Goal: Transaction & Acquisition: Purchase product/service

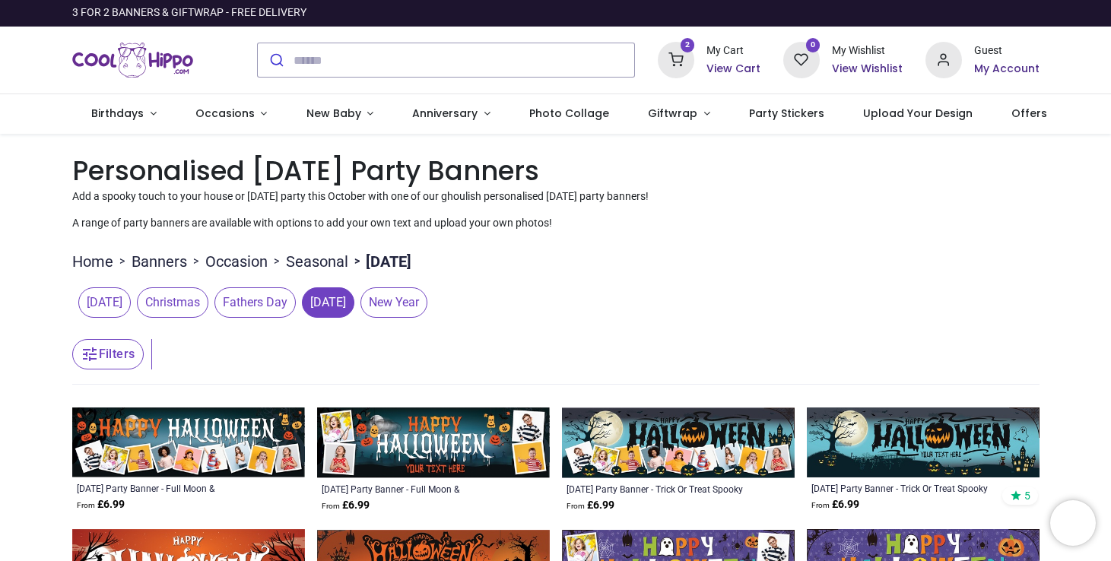
click at [676, 65] on icon at bounding box center [676, 60] width 37 height 37
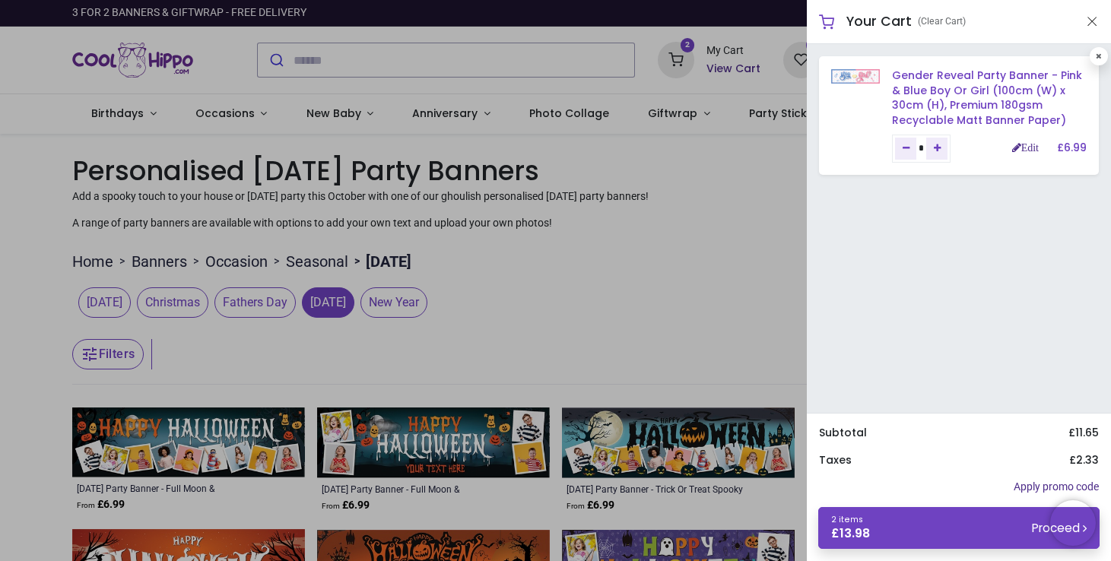
click at [967, 78] on link "Gender Reveal Party Banner - Pink & Blue Boy Or Girl (100cm (W) x 30cm (H), Pre…" at bounding box center [987, 98] width 190 height 60
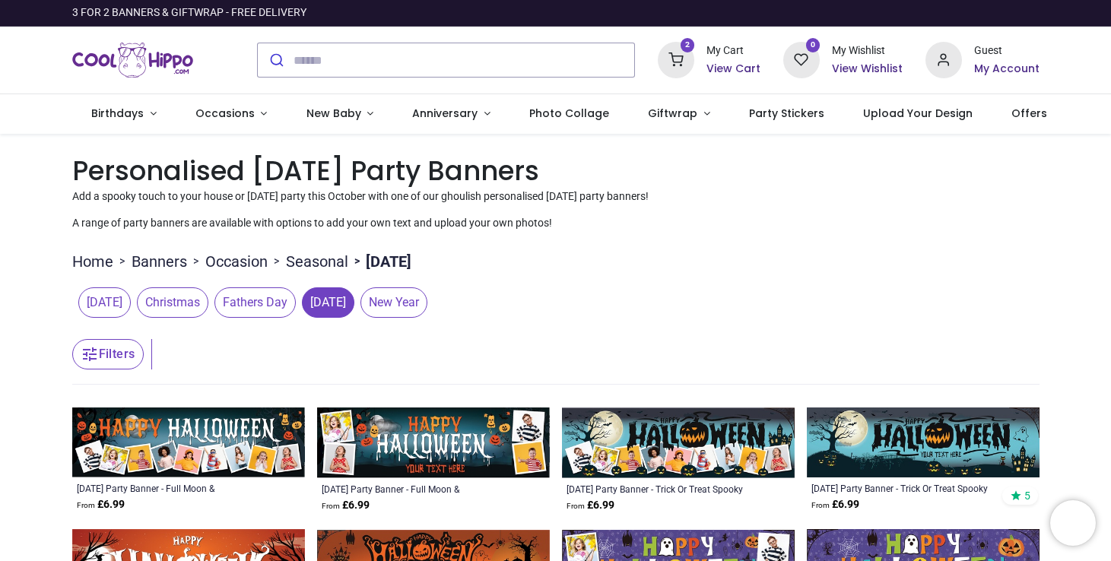
click at [728, 67] on h6 "View Cart" at bounding box center [733, 69] width 54 height 15
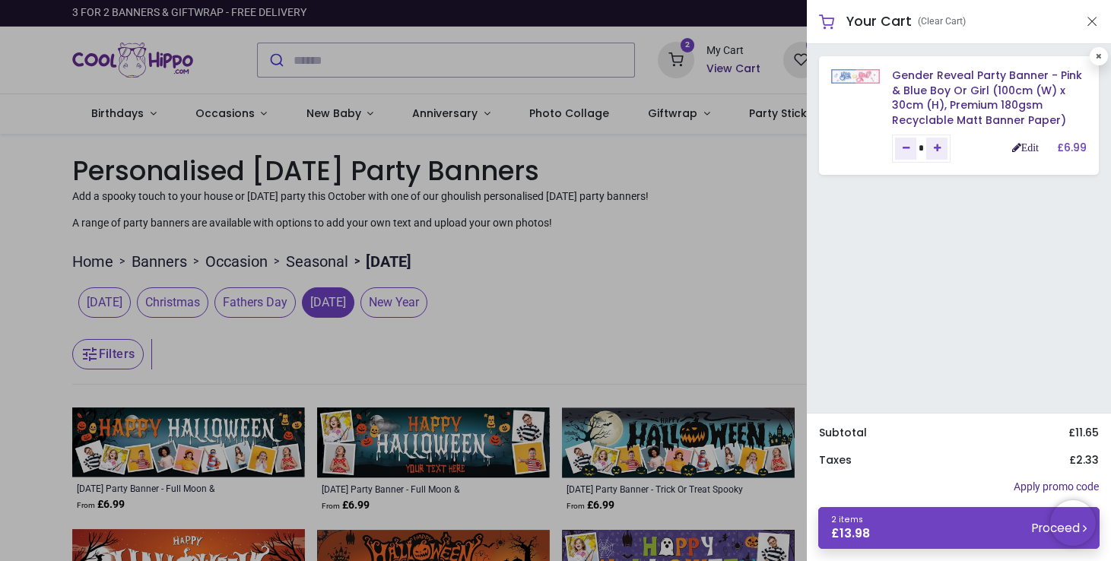
click at [1027, 147] on link "Edit" at bounding box center [1025, 147] width 27 height 11
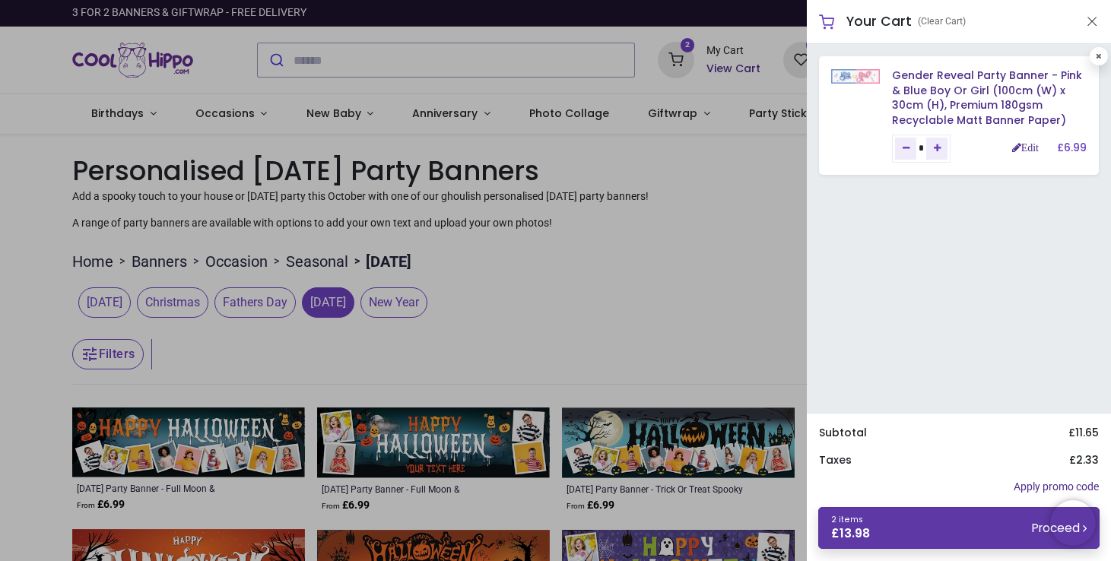
click at [952, 524] on link "2 items £ 13.98 Proceed" at bounding box center [958, 528] width 281 height 42
